Goal: Complete application form

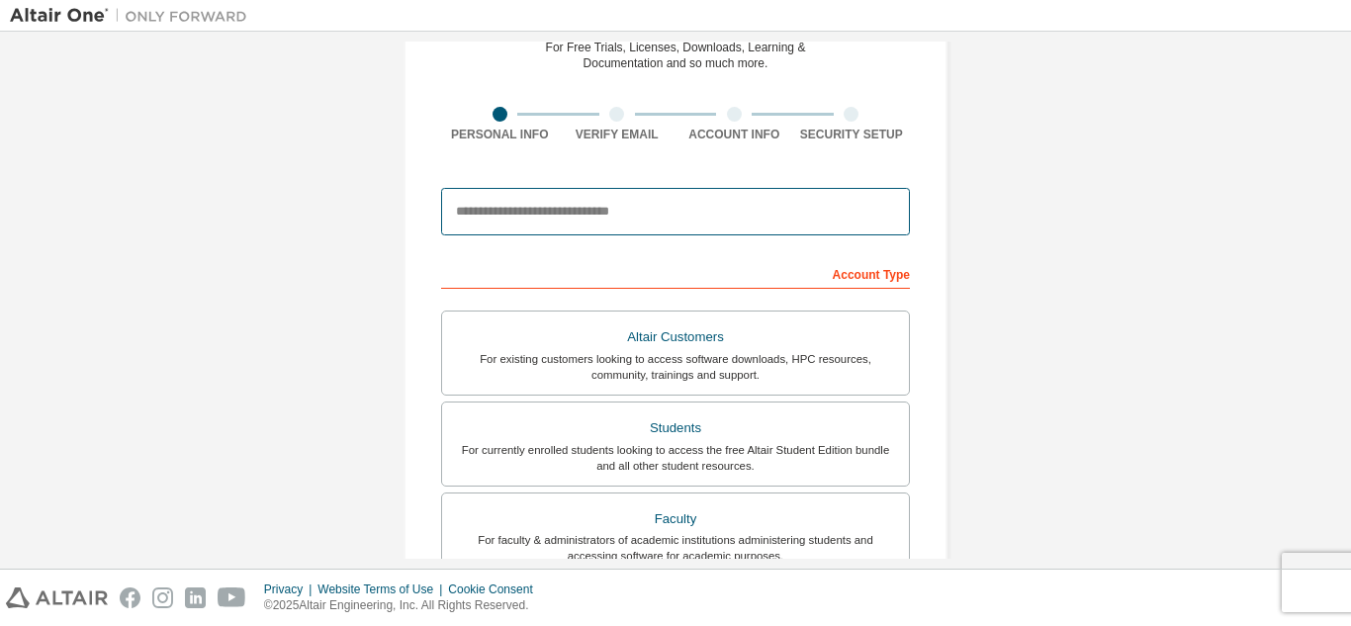
click at [581, 211] on input "email" at bounding box center [675, 211] width 469 height 47
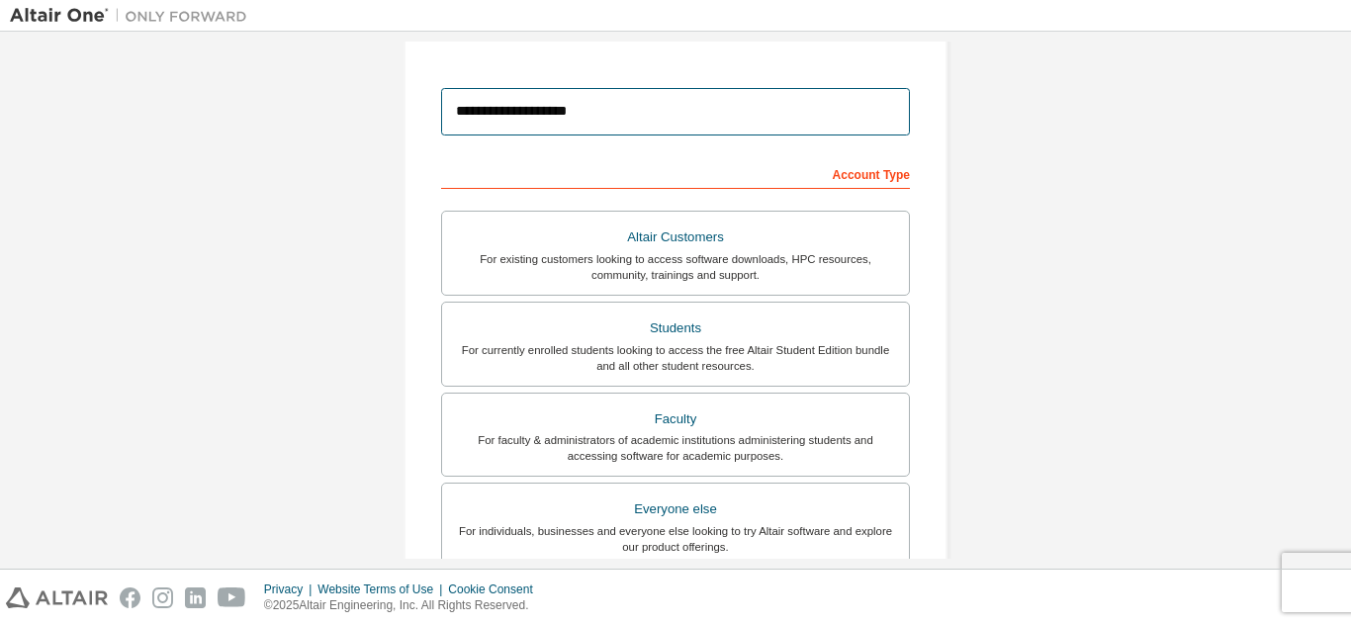
scroll to position [233, 0]
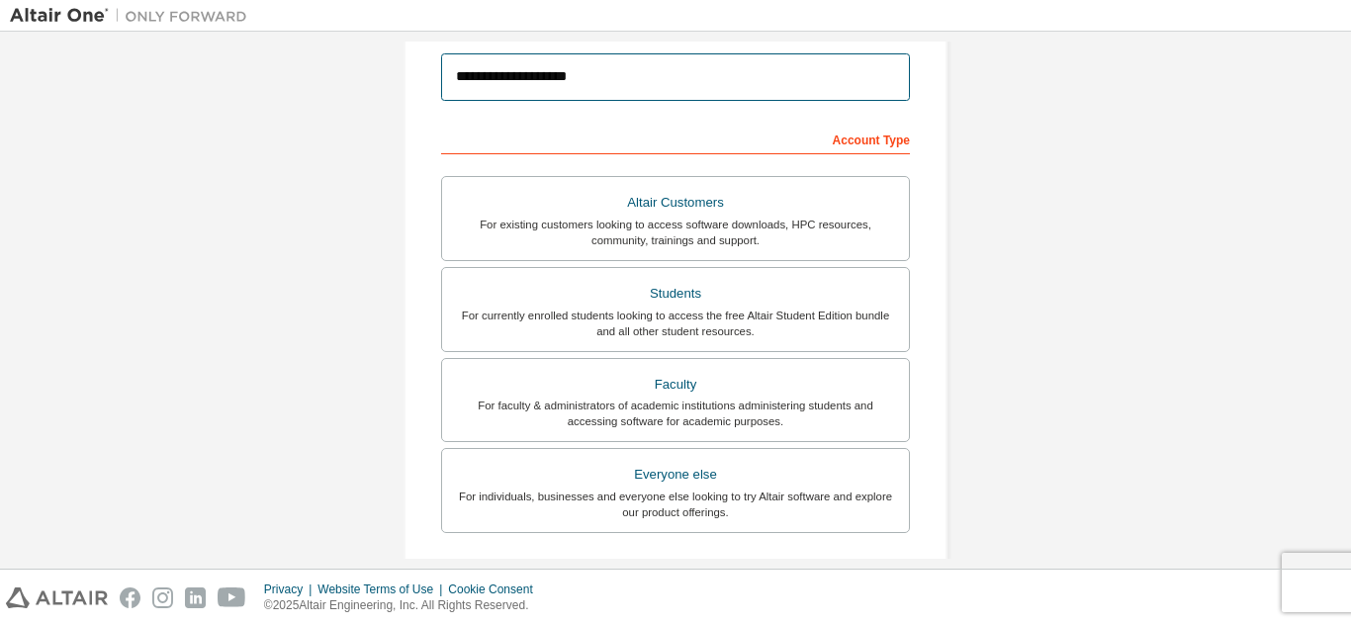
type input "**********"
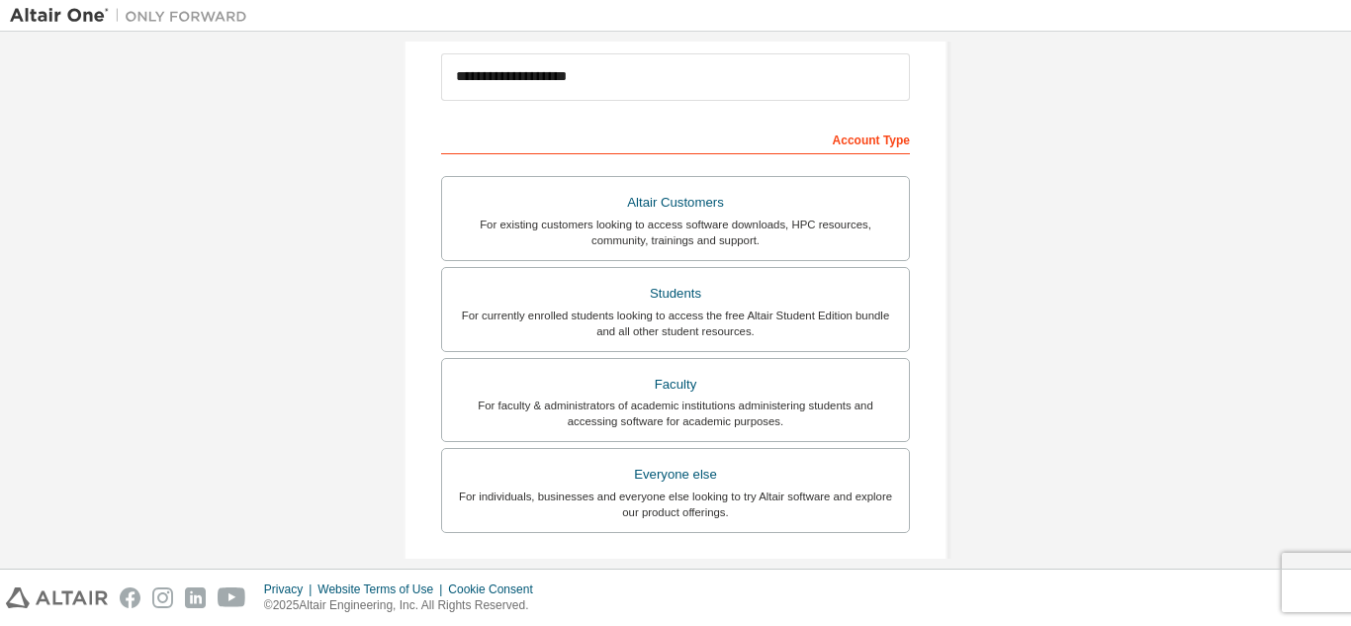
click at [793, 147] on div "Account Type" at bounding box center [675, 139] width 469 height 32
click at [853, 149] on div "Account Type" at bounding box center [675, 139] width 469 height 32
click at [870, 140] on div "Account Type" at bounding box center [675, 139] width 469 height 32
click at [772, 135] on div "Account Type" at bounding box center [675, 139] width 469 height 32
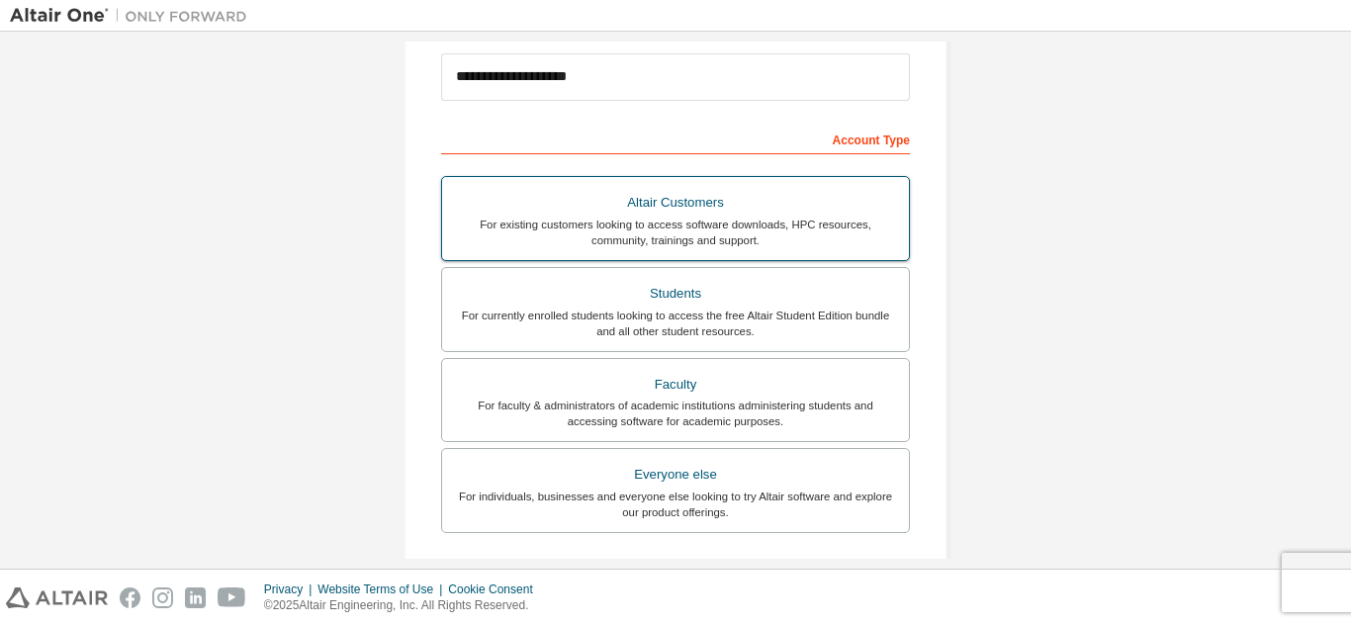
scroll to position [332, 0]
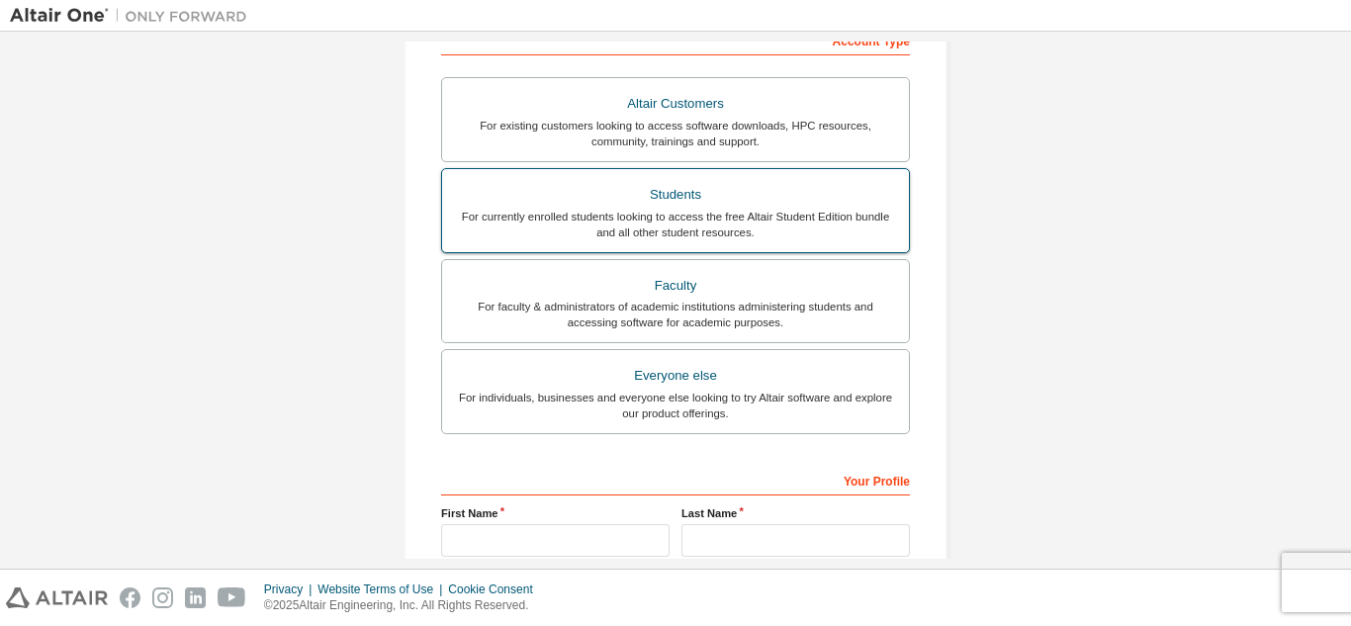
click at [694, 203] on div "Students" at bounding box center [675, 195] width 443 height 28
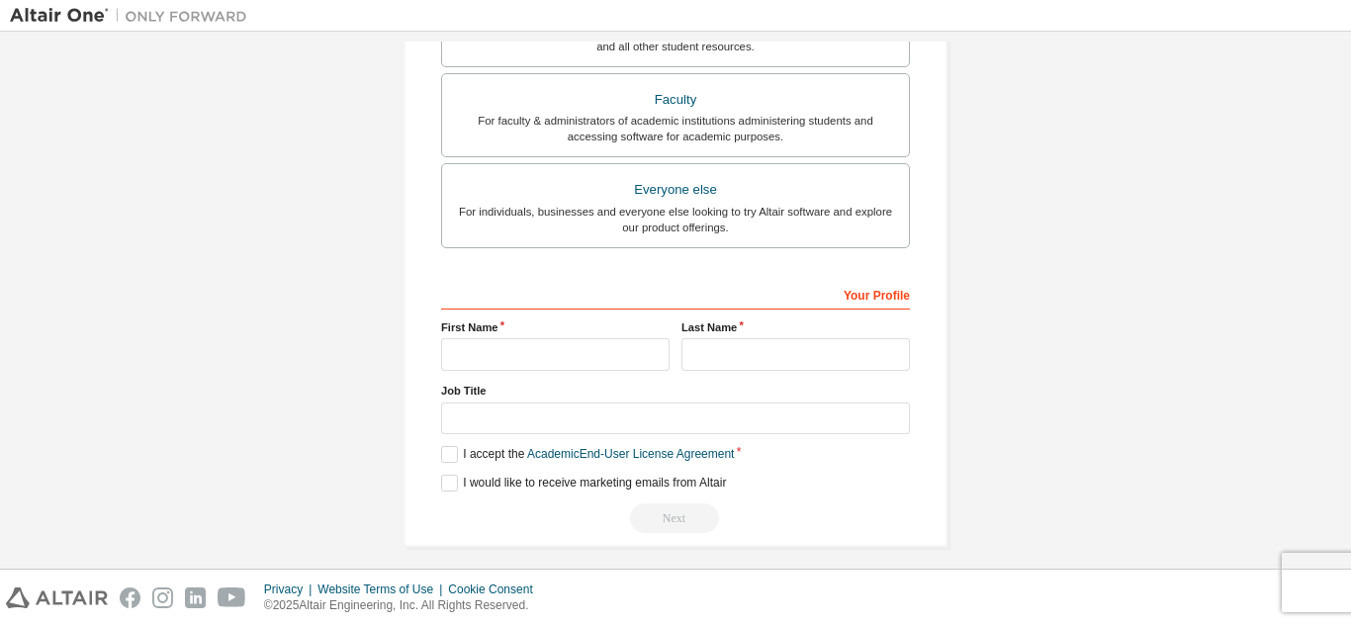
scroll to position [530, 0]
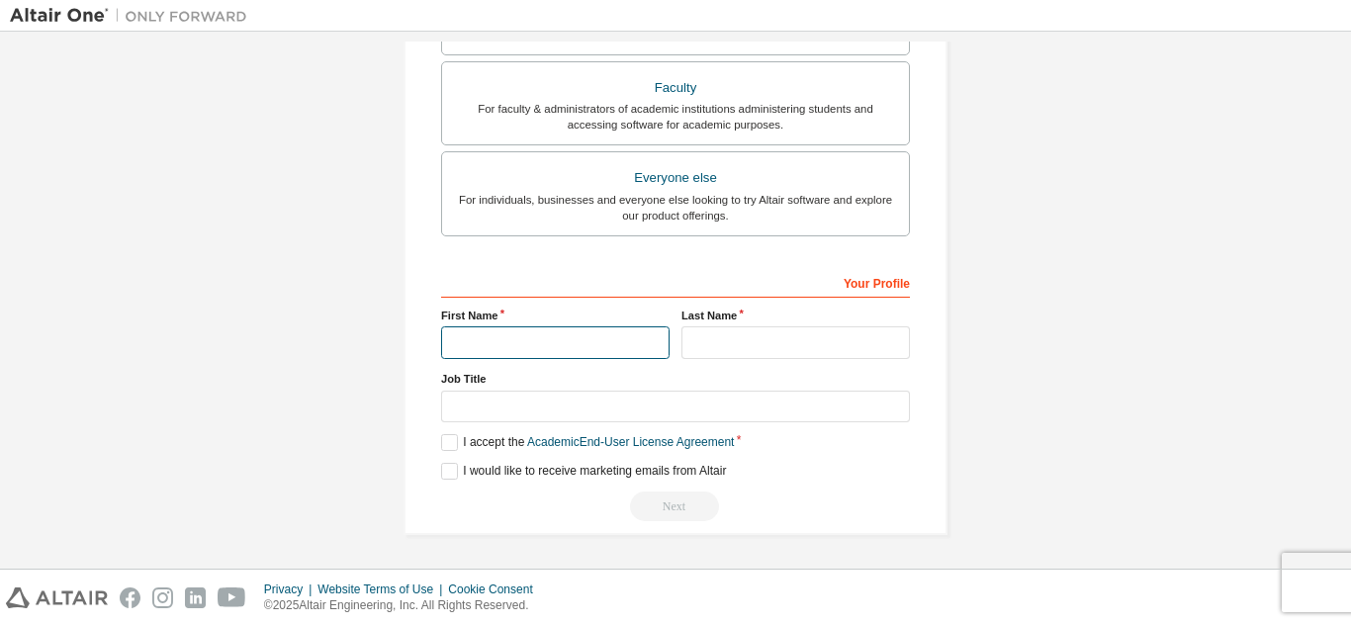
click at [584, 348] on input "text" at bounding box center [555, 342] width 229 height 33
type input "******"
type input "*****"
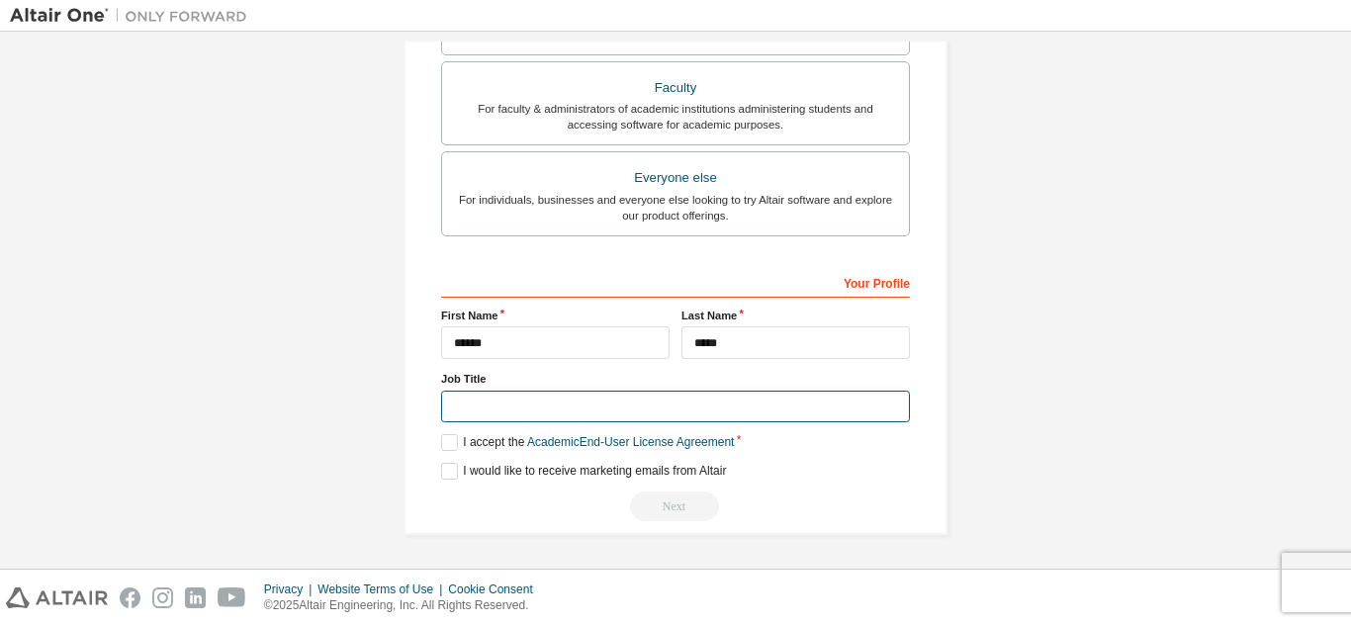
click at [551, 409] on input "text" at bounding box center [675, 407] width 469 height 33
type input "*******"
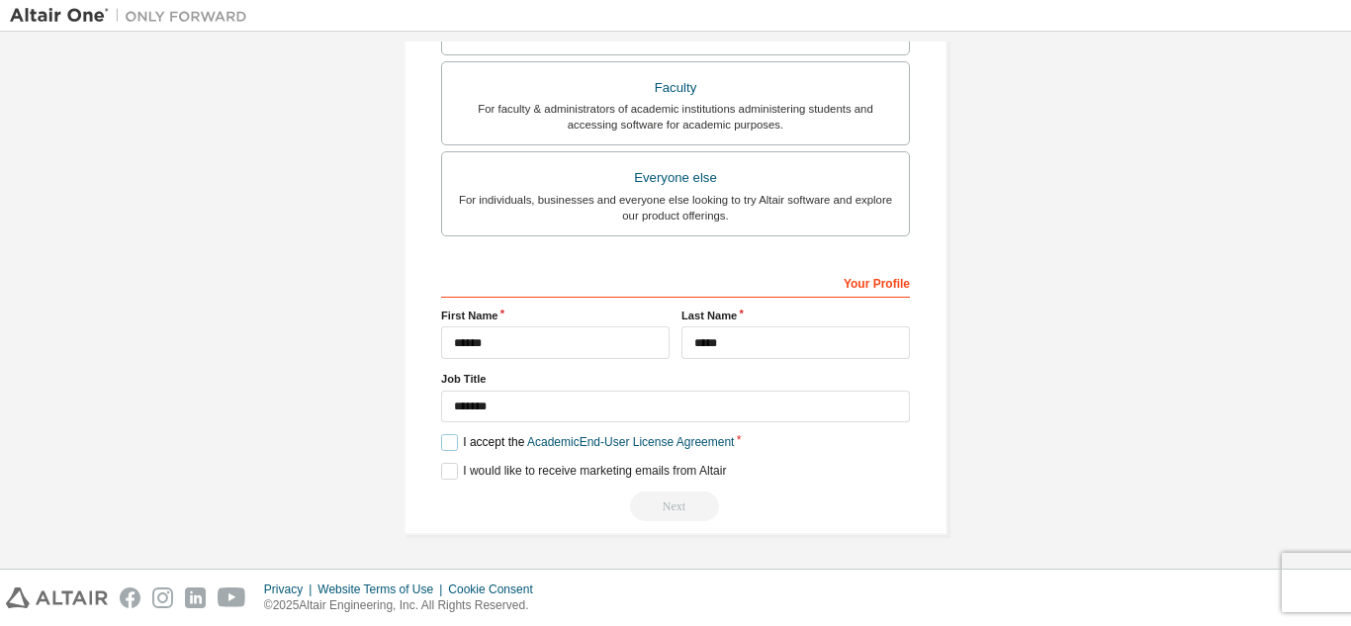
click at [442, 443] on label "I accept the Academic End-User License Agreement" at bounding box center [587, 442] width 293 height 17
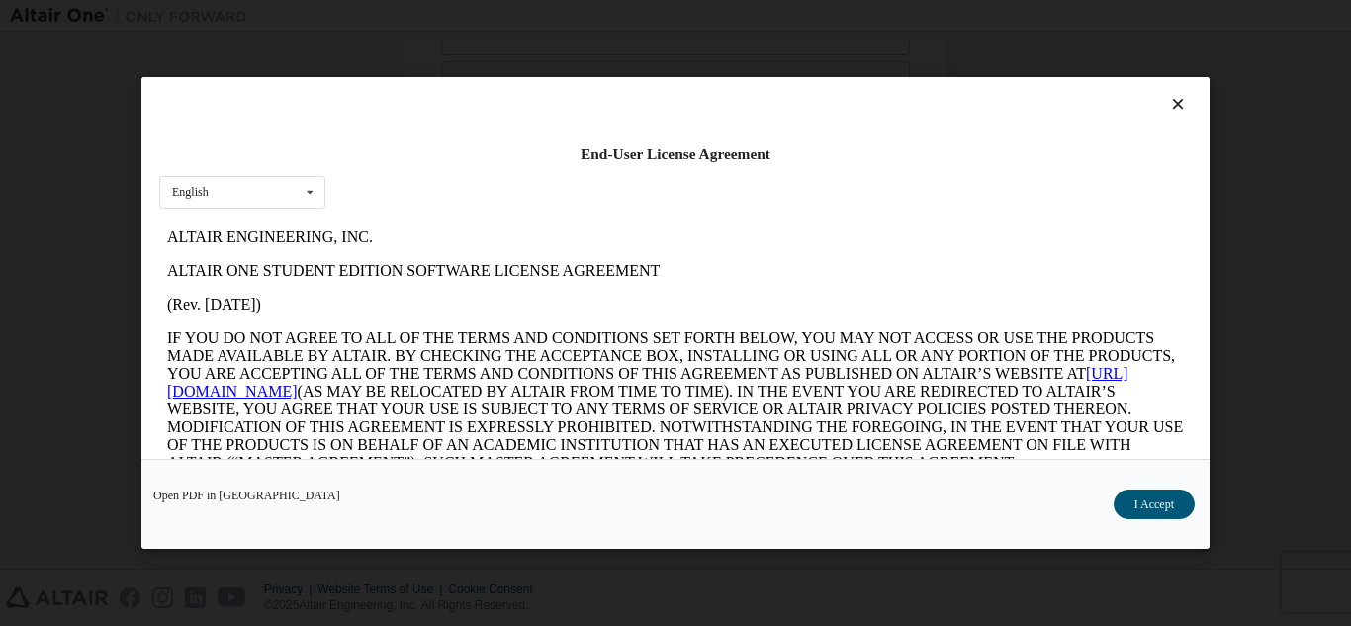
scroll to position [0, 0]
click at [1169, 104] on icon at bounding box center [1178, 104] width 21 height 18
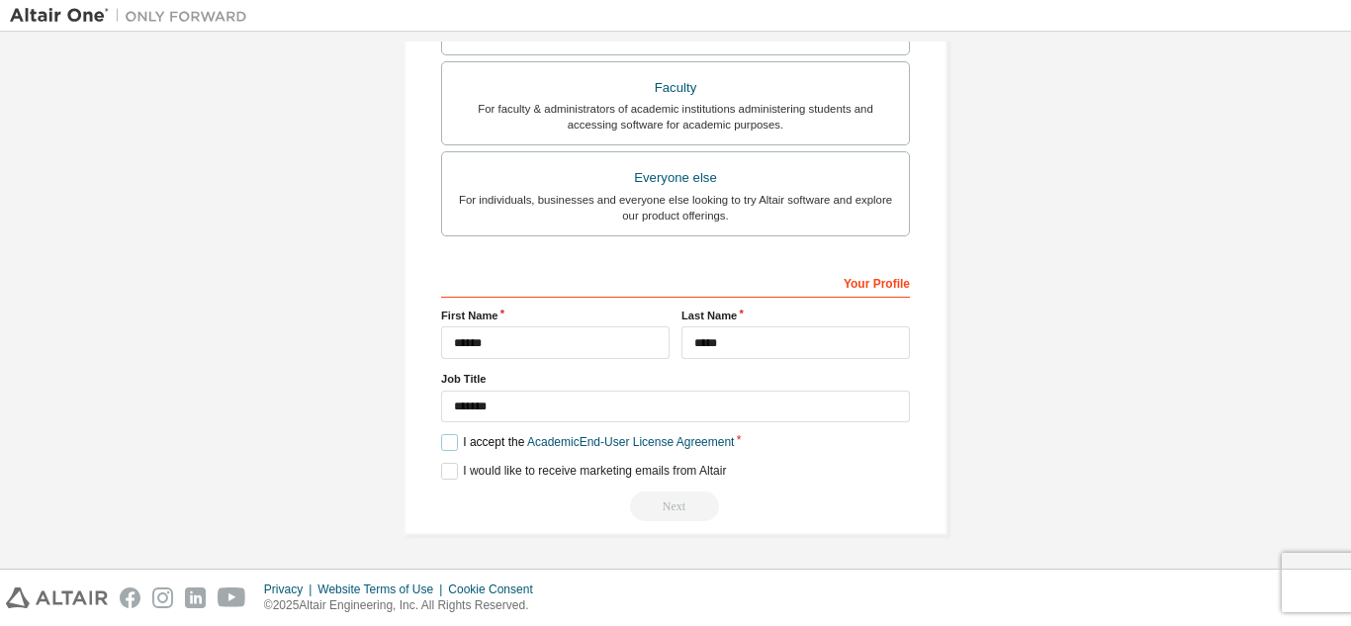
click at [445, 438] on label "I accept the Academic End-User License Agreement" at bounding box center [587, 442] width 293 height 17
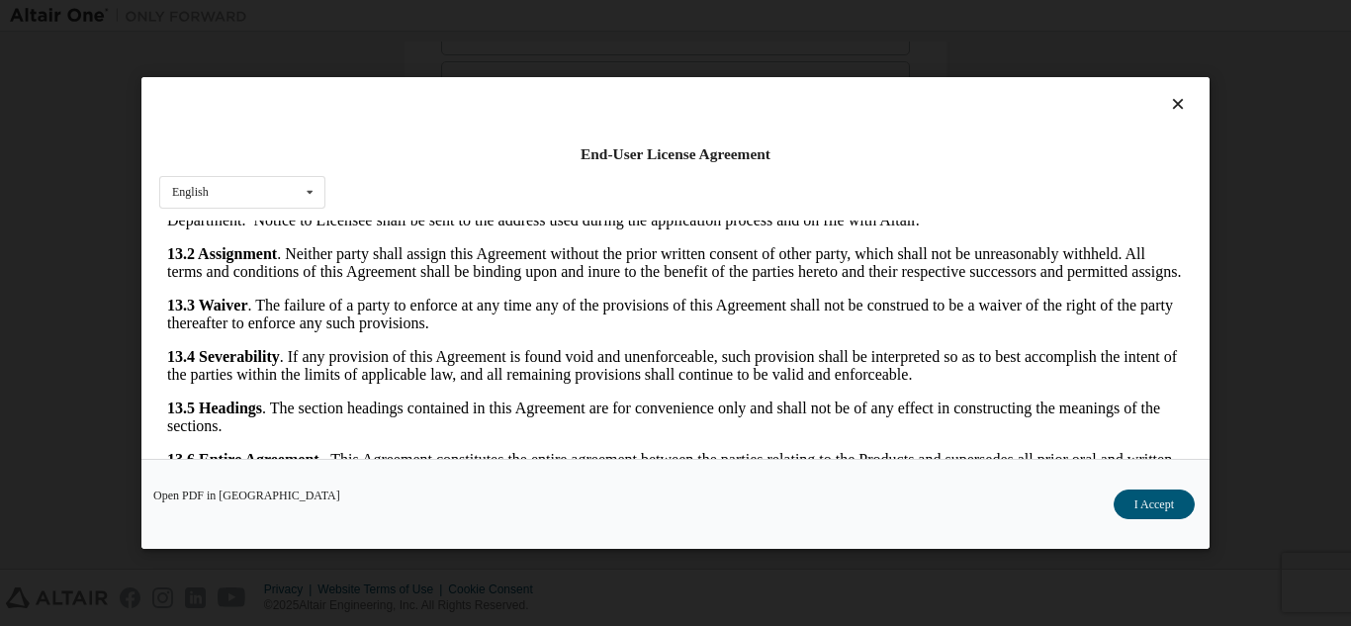
scroll to position [65, 0]
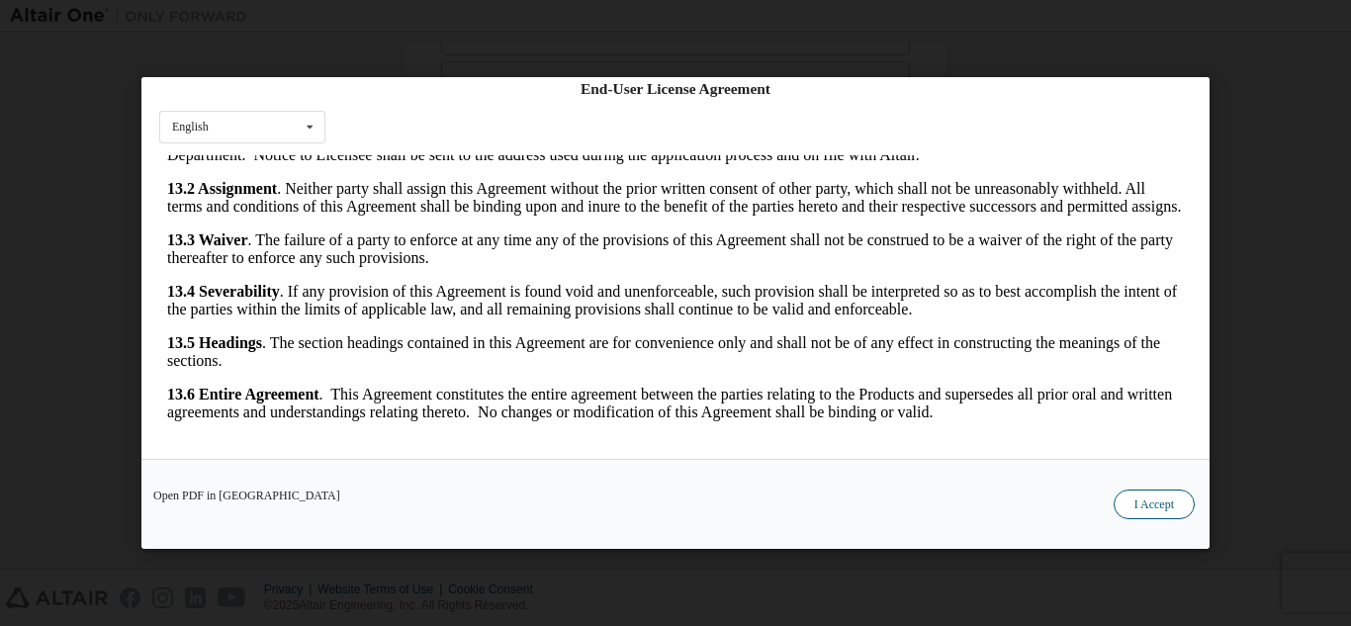
click at [1164, 501] on button "I Accept" at bounding box center [1154, 505] width 81 height 30
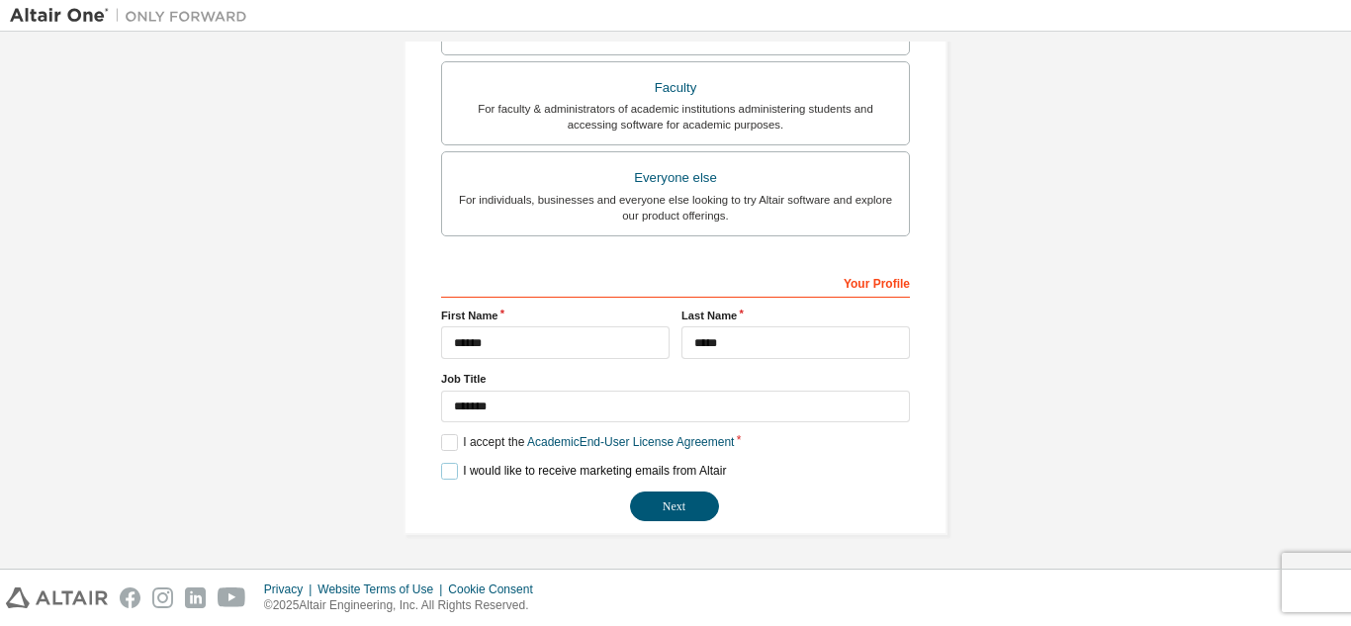
click at [443, 469] on label "I would like to receive marketing emails from Altair" at bounding box center [583, 471] width 285 height 17
click at [664, 505] on button "Next" at bounding box center [674, 507] width 89 height 30
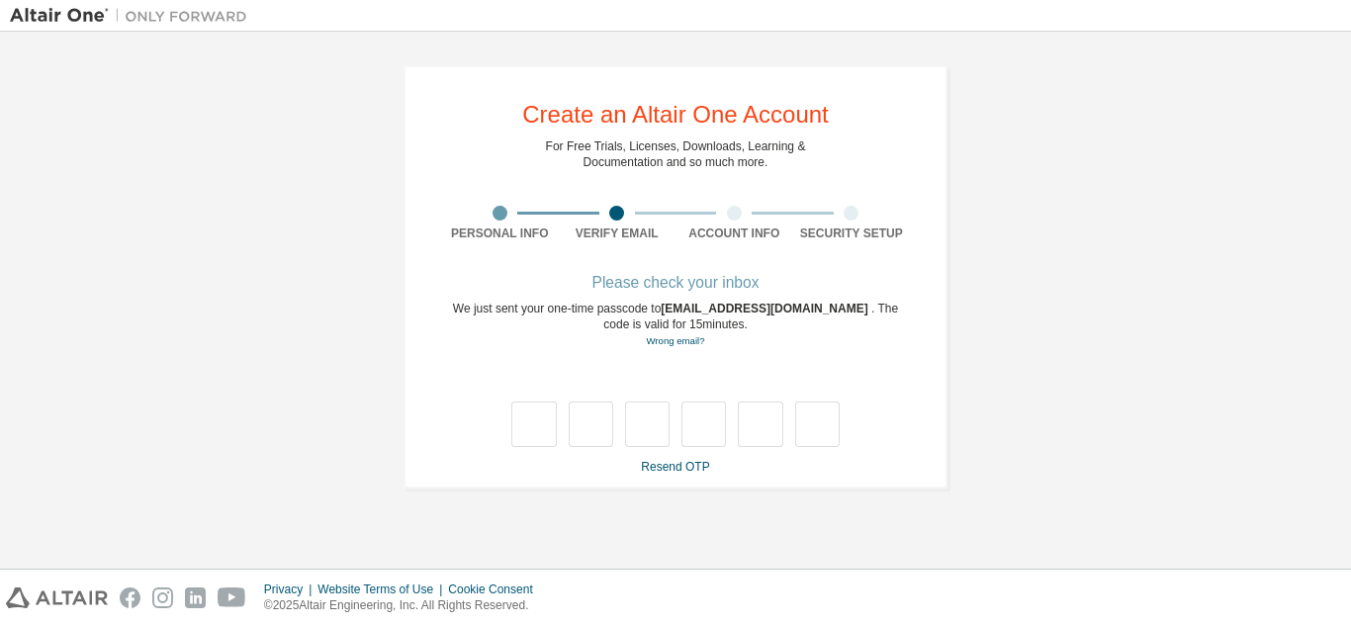
scroll to position [0, 0]
type input "*"
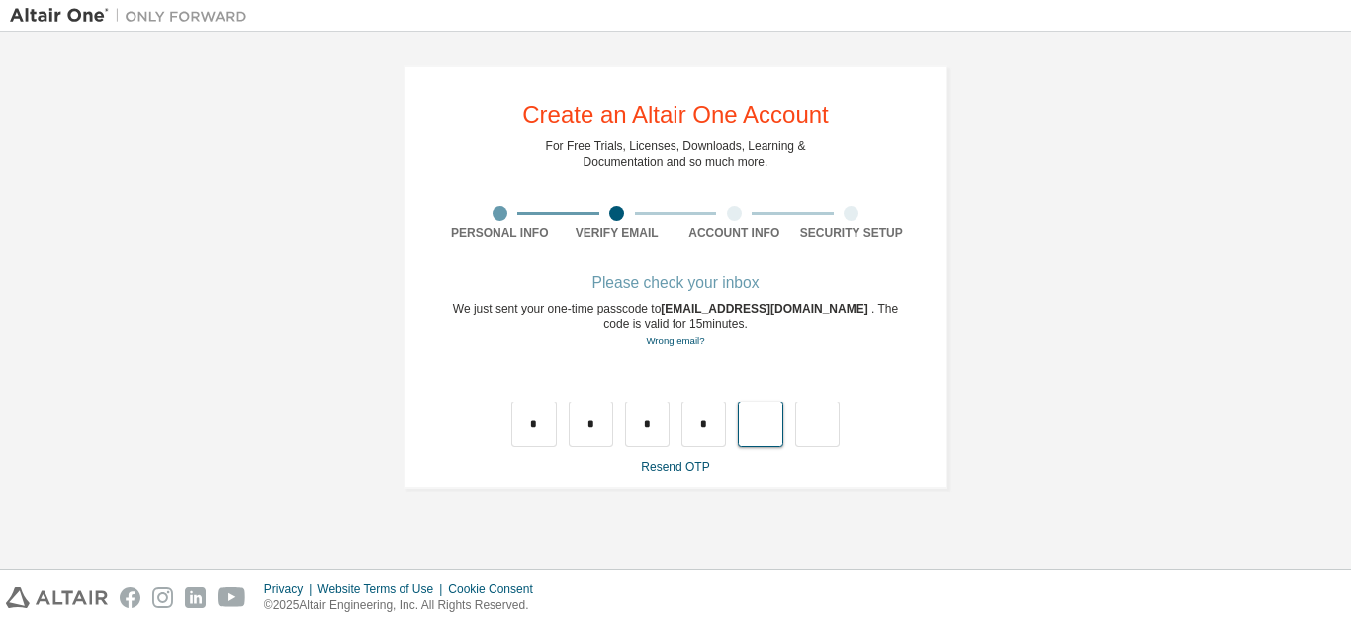
type input "*"
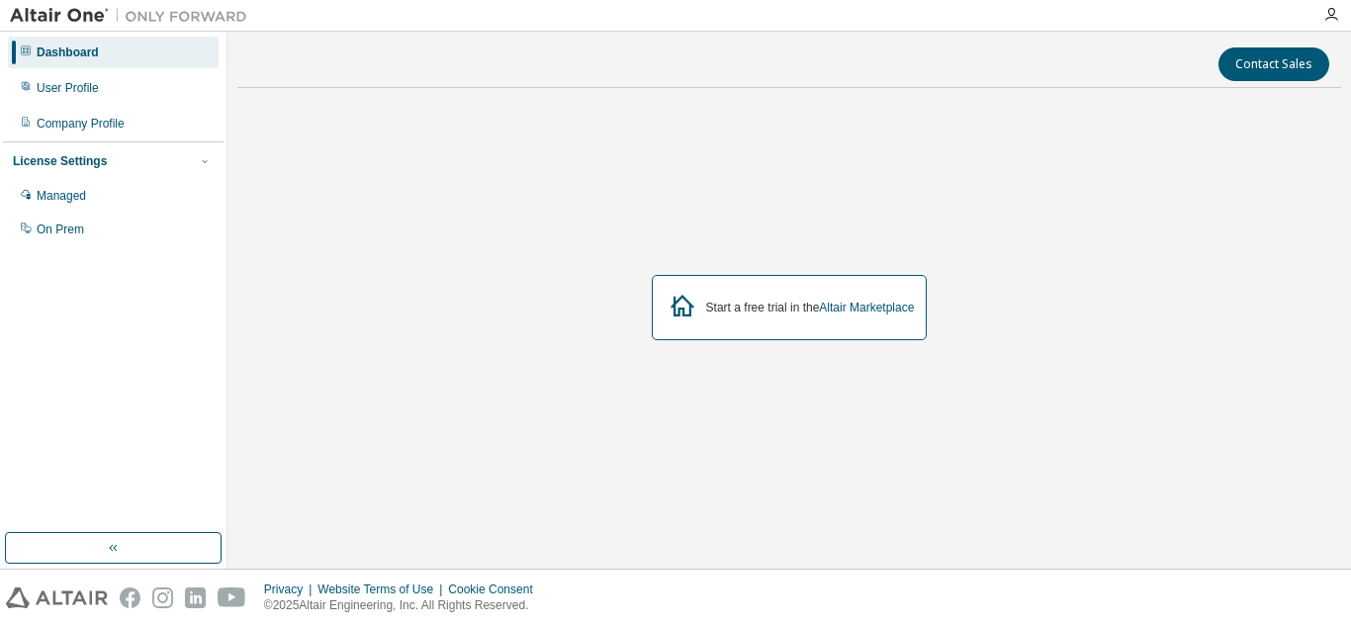
click at [518, 283] on div "Start a free trial in the Altair Marketplace" at bounding box center [789, 307] width 1104 height 407
click at [1334, 19] on icon "button" at bounding box center [1332, 15] width 16 height 16
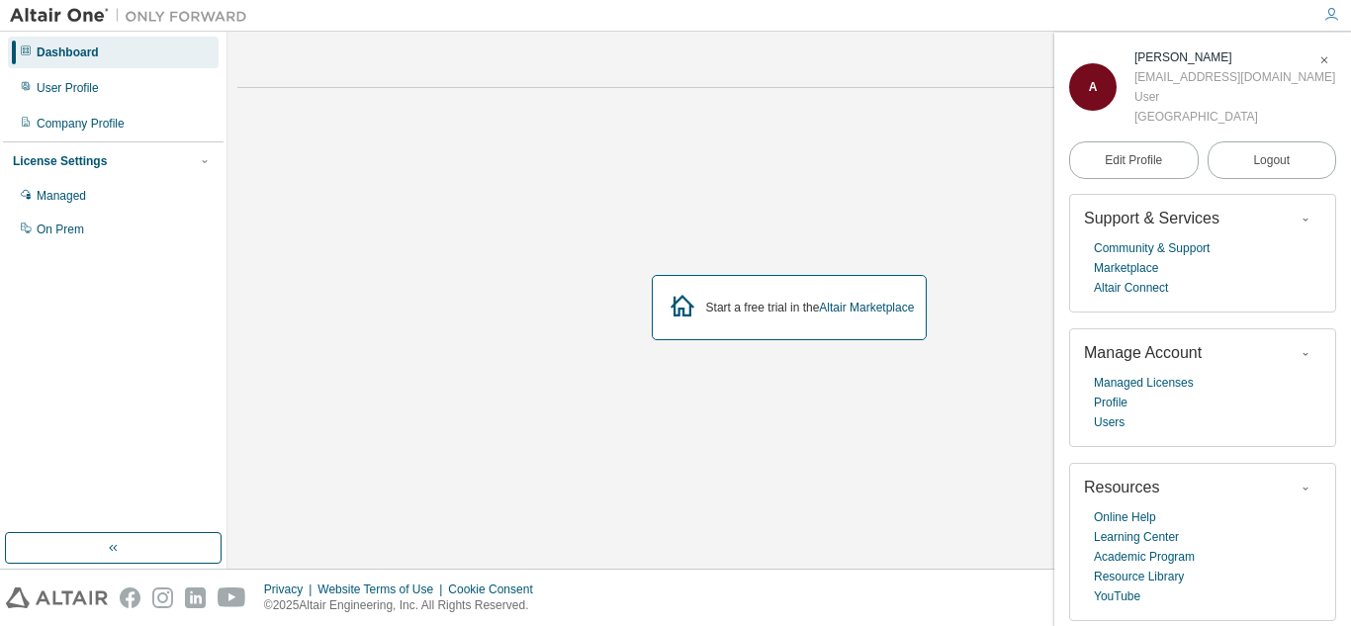
click at [1331, 22] on icon "button" at bounding box center [1332, 15] width 16 height 16
